Goal: Task Accomplishment & Management: Manage account settings

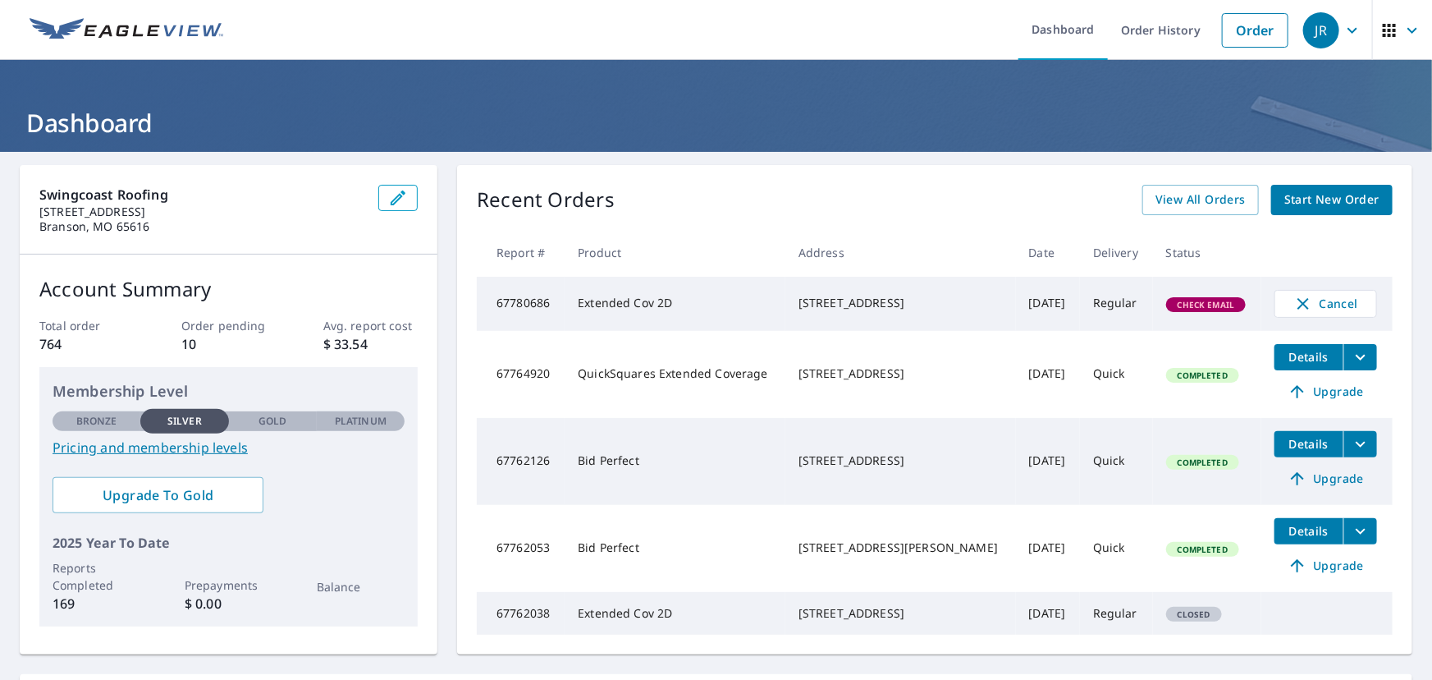
click at [1305, 363] on span "Details" at bounding box center [1308, 357] width 49 height 16
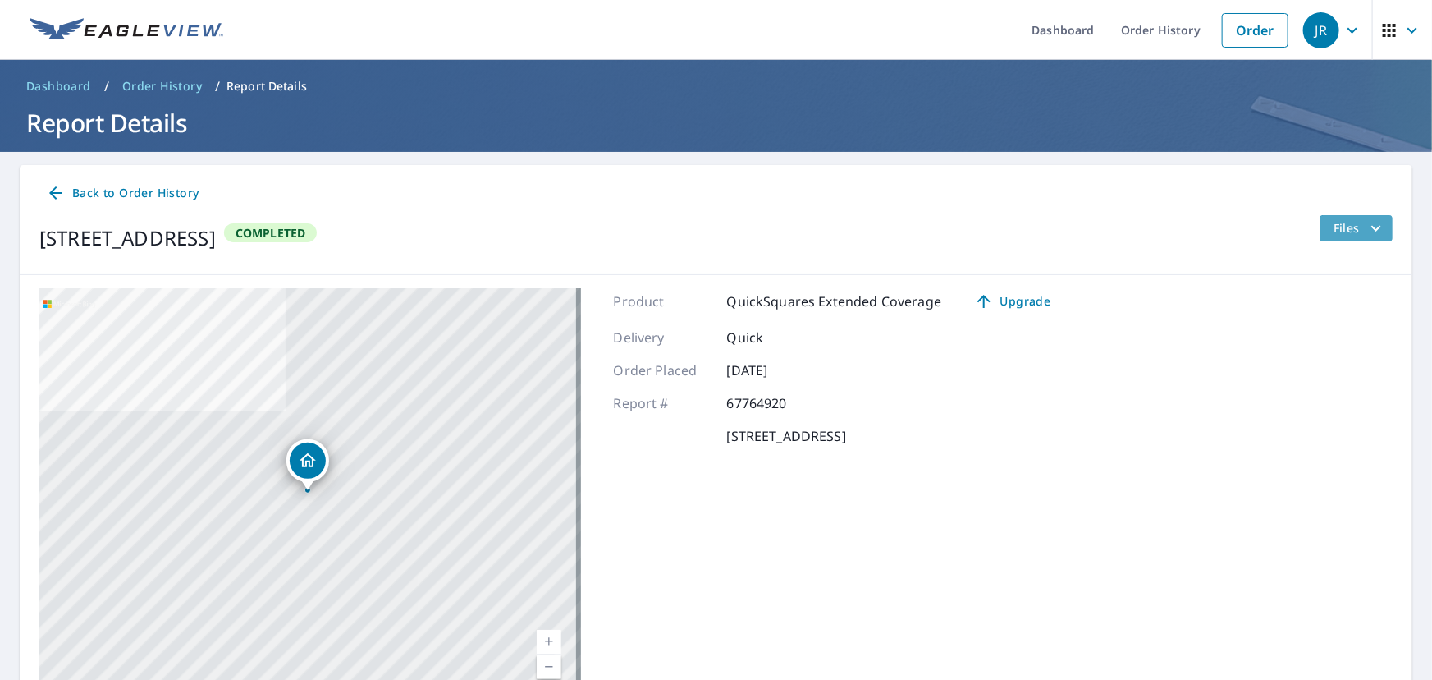
click at [1371, 234] on icon "filesDropdownBtn-67764920" at bounding box center [1376, 228] width 20 height 20
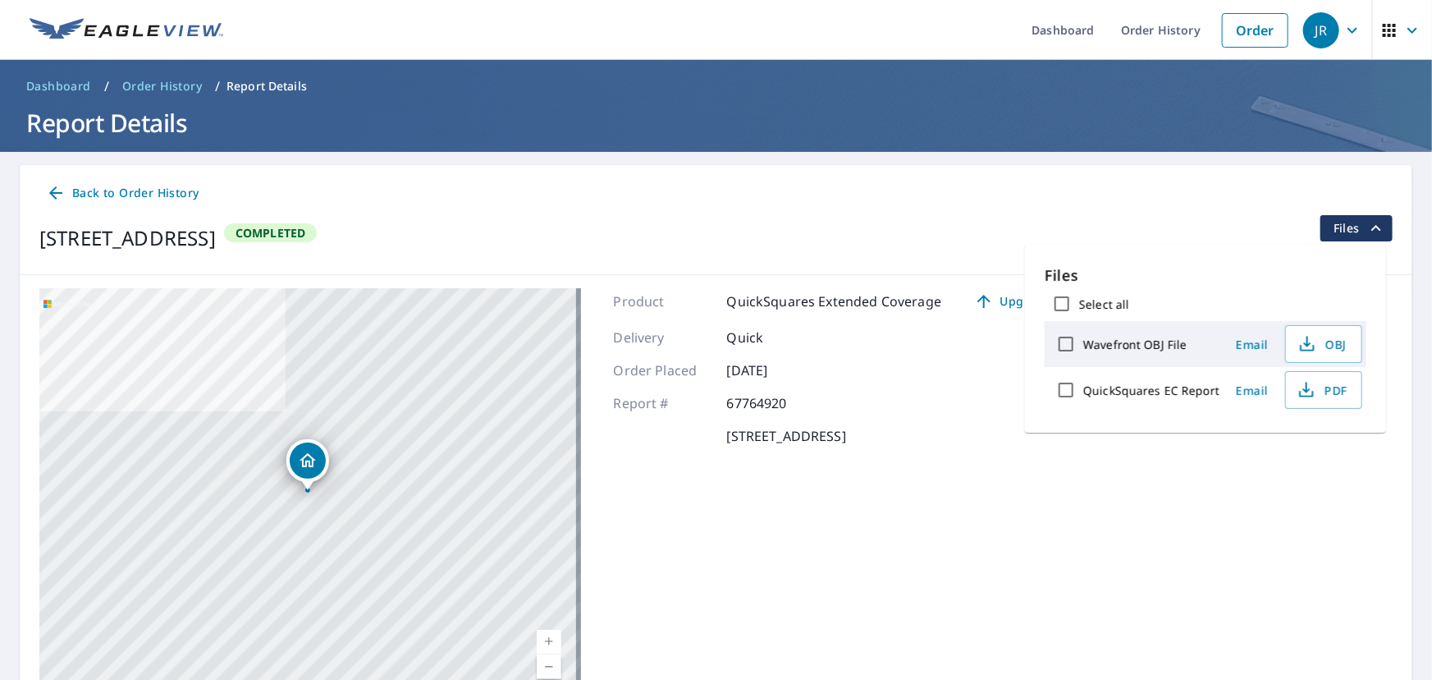
click at [1075, 391] on input "QuickSquares EC Report" at bounding box center [1066, 390] width 34 height 34
checkbox input "true"
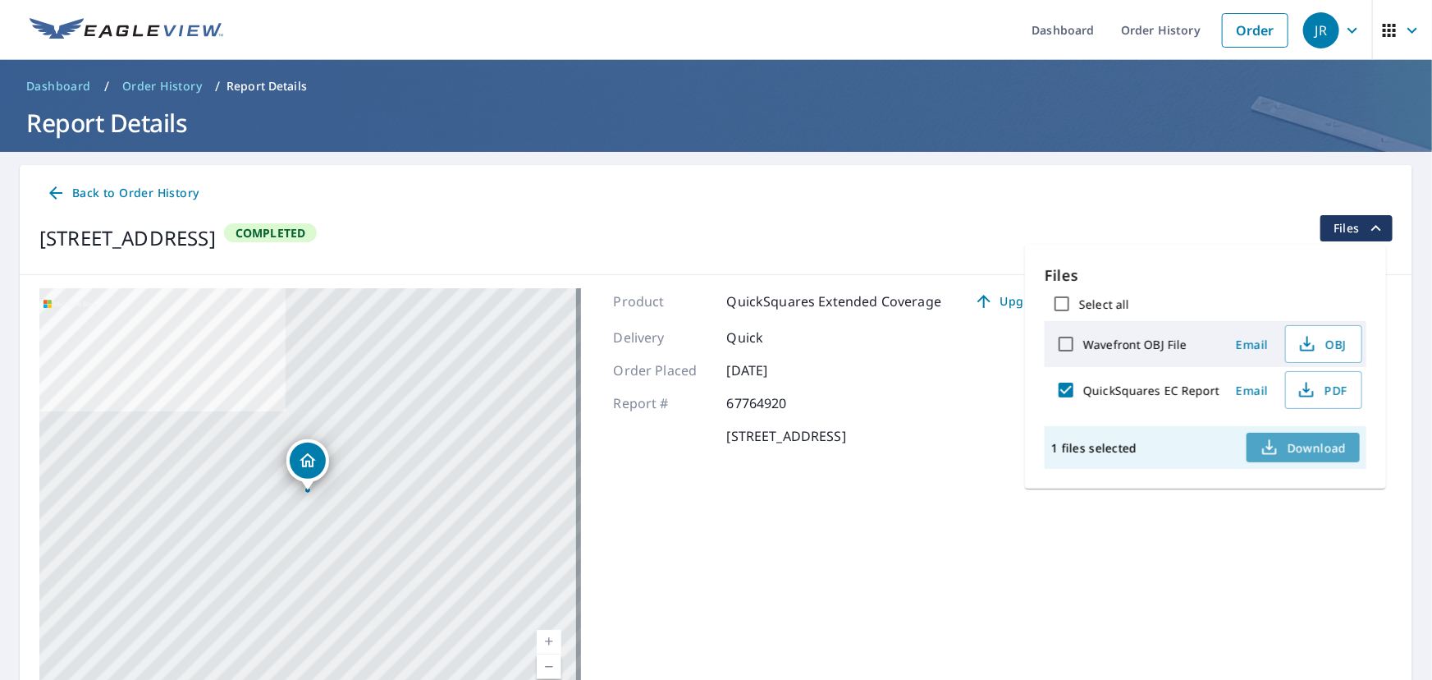
click at [1307, 437] on span "Download" at bounding box center [1303, 447] width 87 height 20
click at [1259, 196] on div "Back to Order History" at bounding box center [715, 193] width 1353 height 30
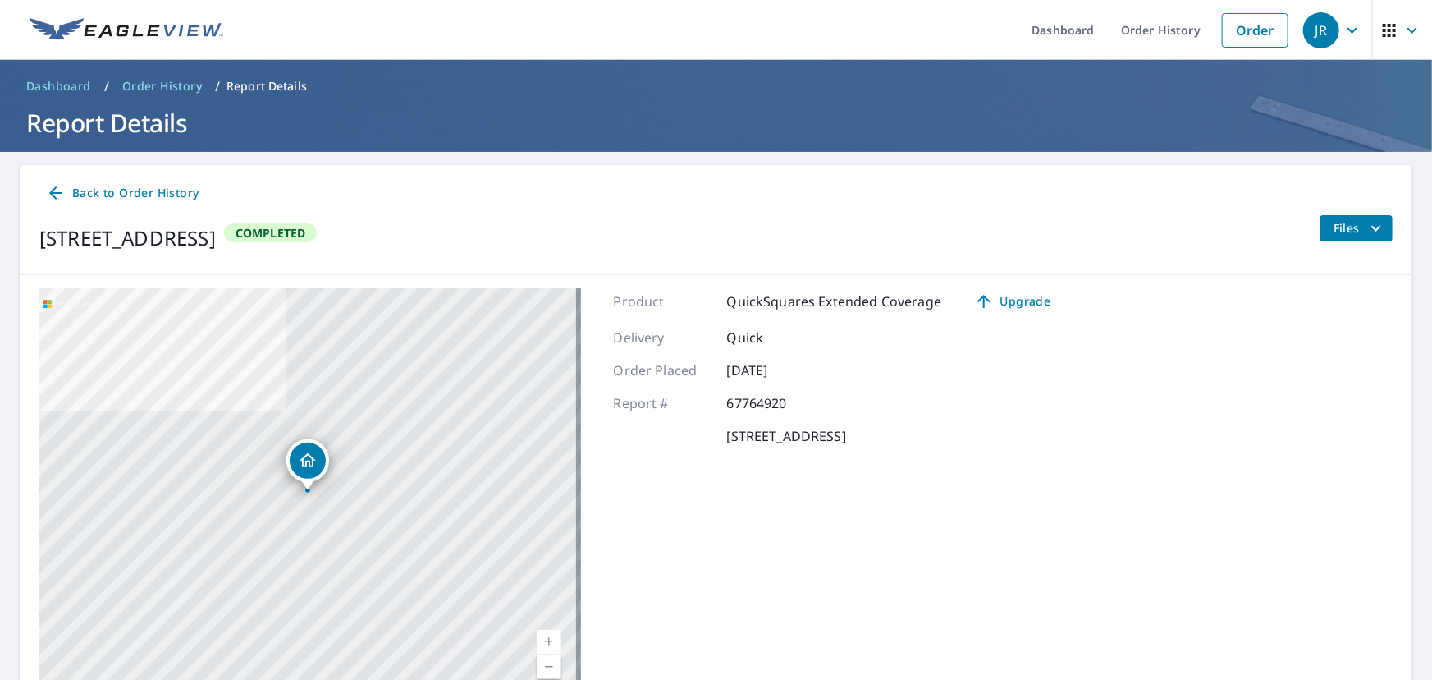
click at [57, 190] on icon at bounding box center [56, 193] width 20 height 20
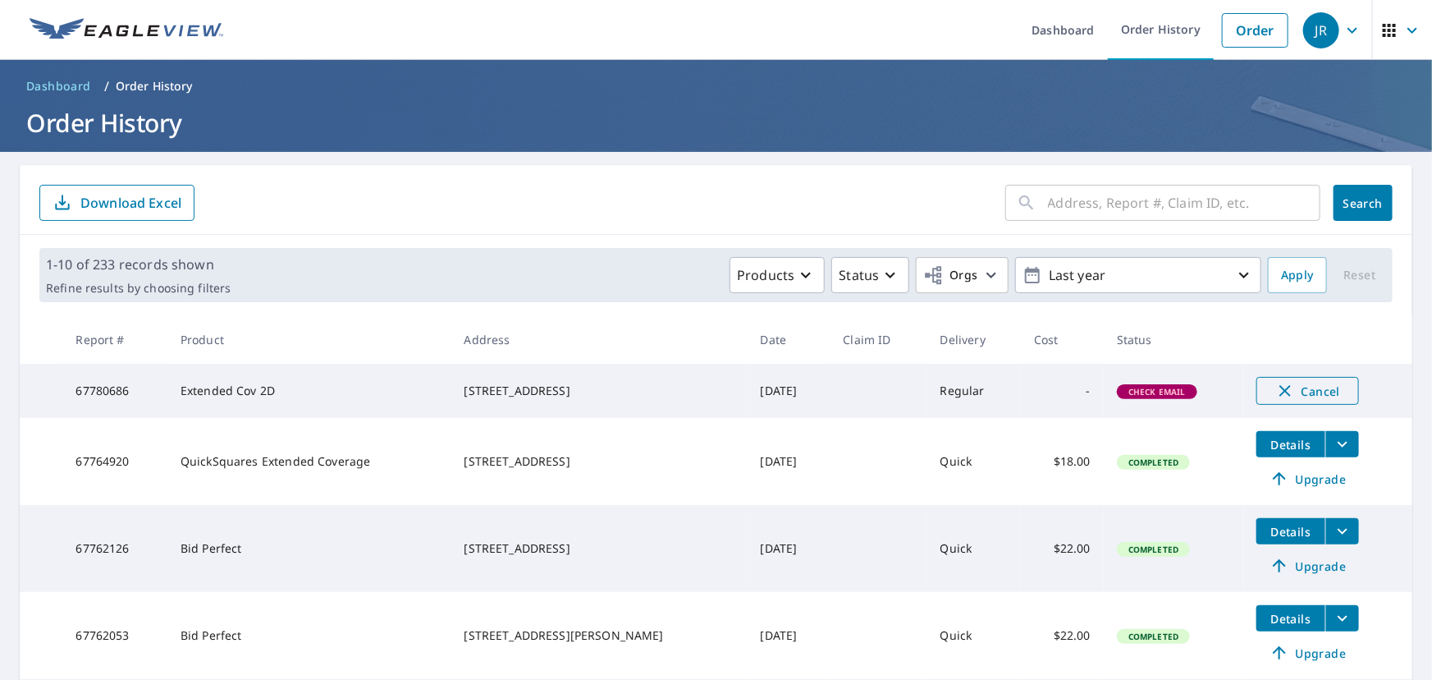
click at [1297, 390] on span "Cancel" at bounding box center [1308, 391] width 68 height 20
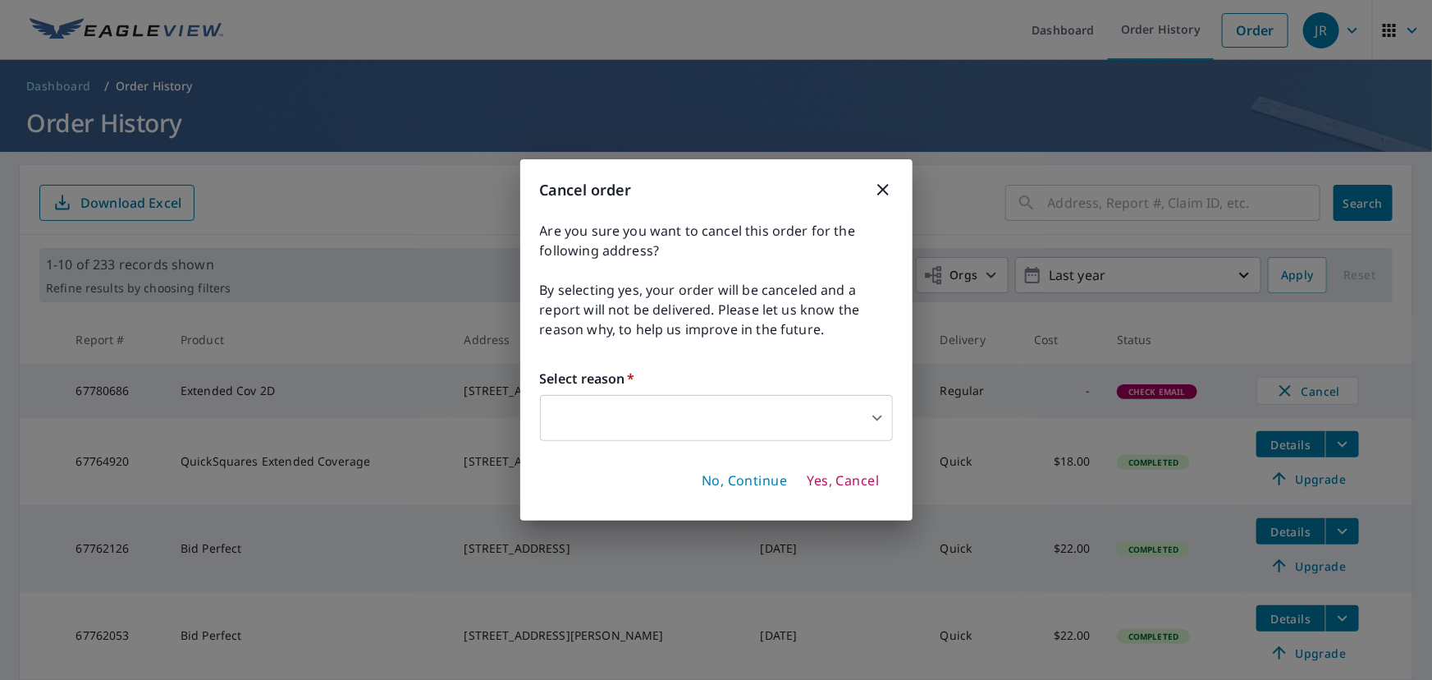
click at [723, 417] on body "[PERSON_NAME] Dashboard Order History Order JR Dashboard / Order History Order …" at bounding box center [716, 340] width 1432 height 680
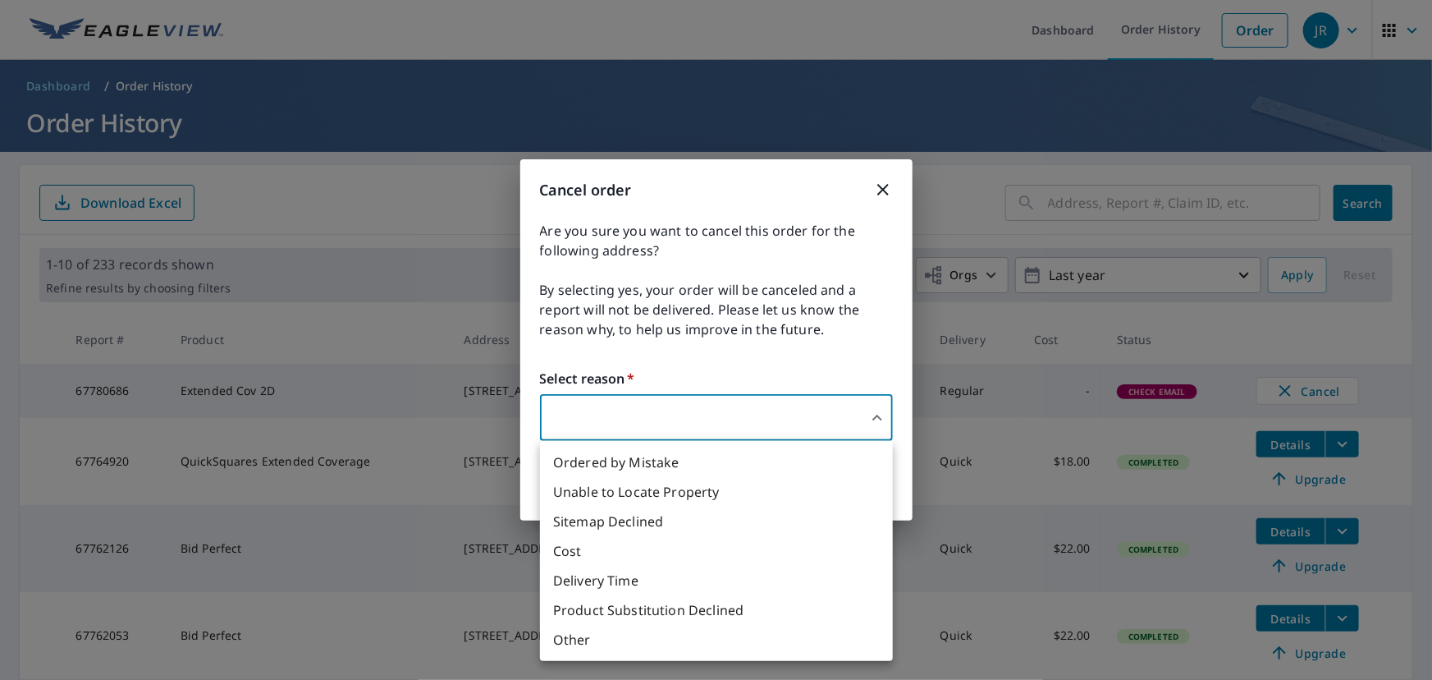
click at [675, 611] on li "Product Substitution Declined" at bounding box center [716, 610] width 353 height 30
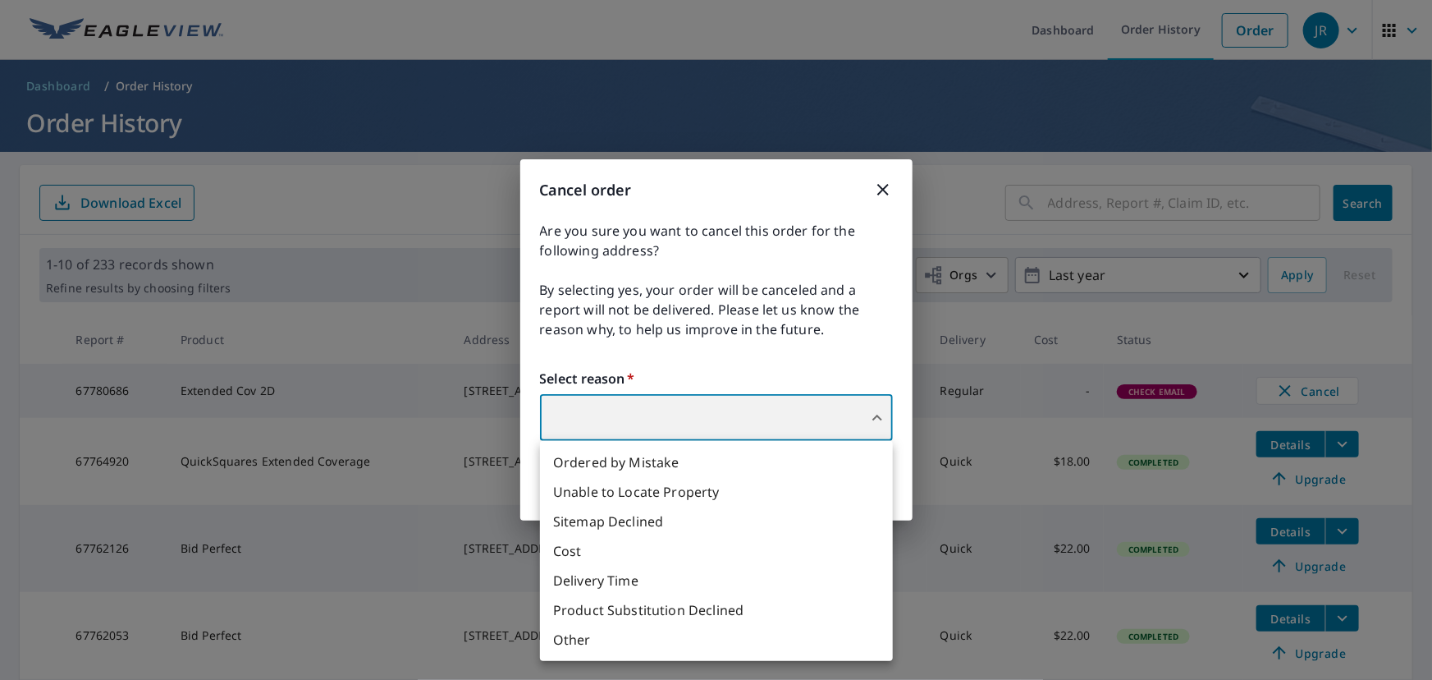
type input "35"
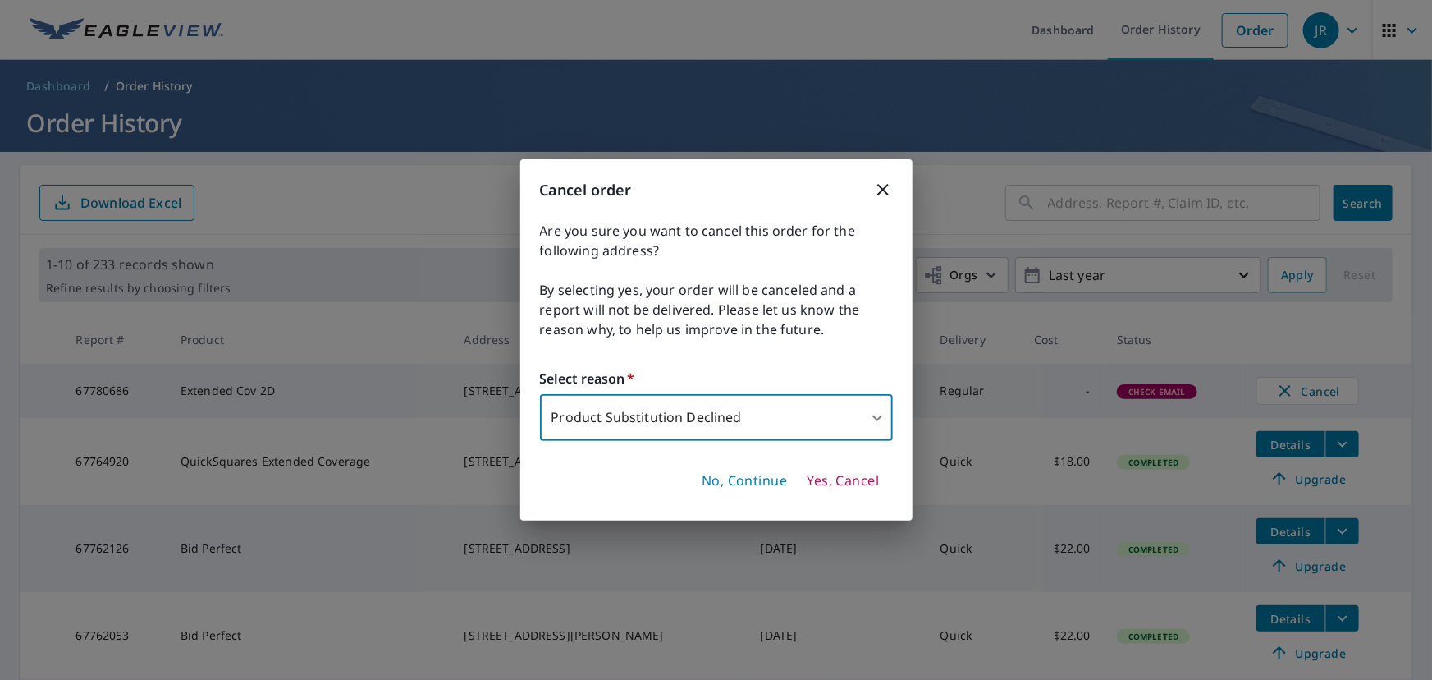
click at [841, 479] on span "Yes, Cancel" at bounding box center [843, 481] width 72 height 18
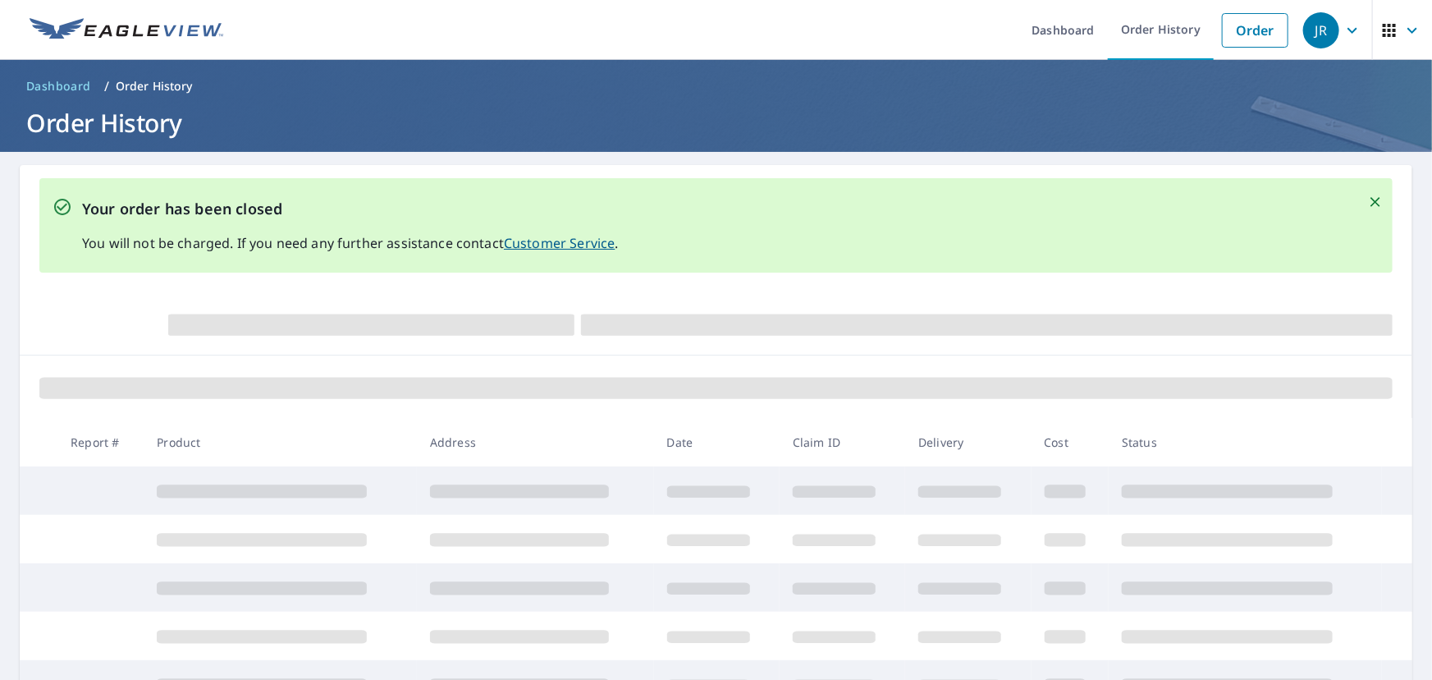
click at [1367, 200] on icon "Close" at bounding box center [1375, 202] width 16 height 16
